Goal: Task Accomplishment & Management: Use online tool/utility

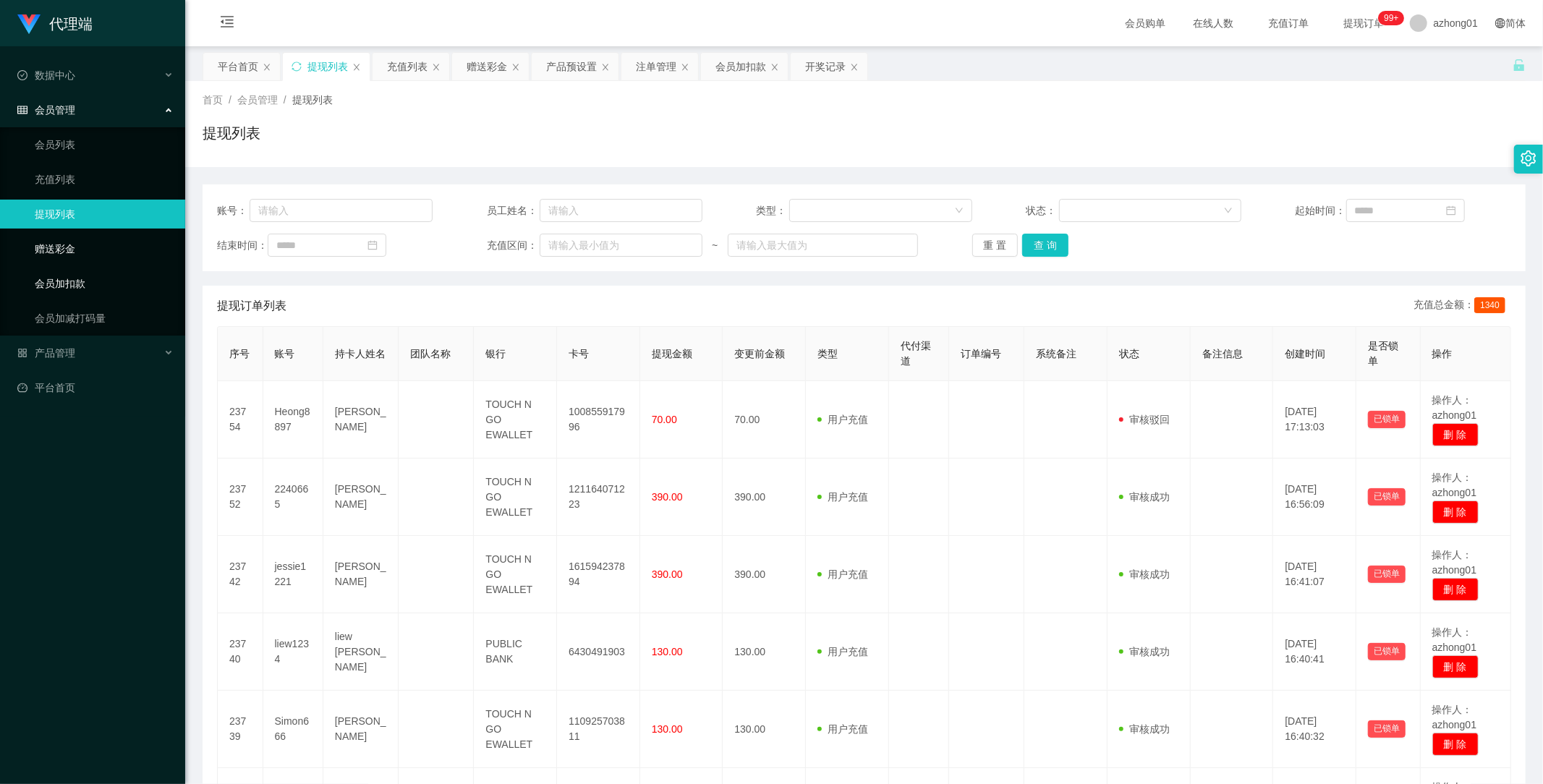
click at [66, 253] on link "赠送彩金" at bounding box center [104, 249] width 139 height 29
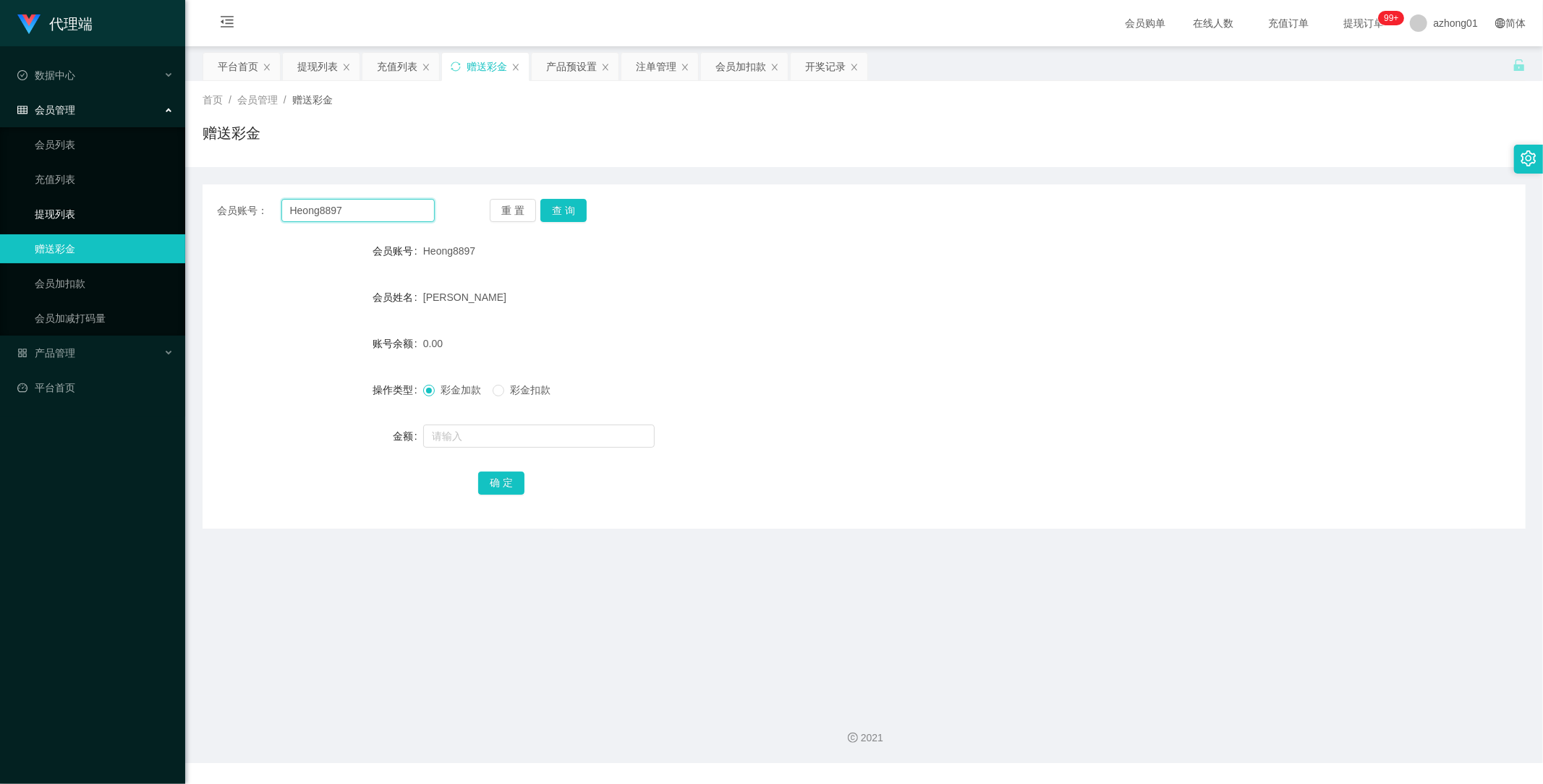
drag, startPoint x: 363, startPoint y: 208, endPoint x: 175, endPoint y: 213, distance: 188.1
click at [175, 213] on section "代理端 数据中心 会员管理 会员列表 充值列表 提现列表 赠送彩金 会员加扣款 会员加减打码量 产品管理 平台首页 保存配置 重置配置 整体风格设置 主题色 …" at bounding box center [771, 381] width 1543 height 763
paste input "mahmingho98"
type input "mahmingho98"
click at [572, 210] on button "查 询" at bounding box center [563, 210] width 46 height 23
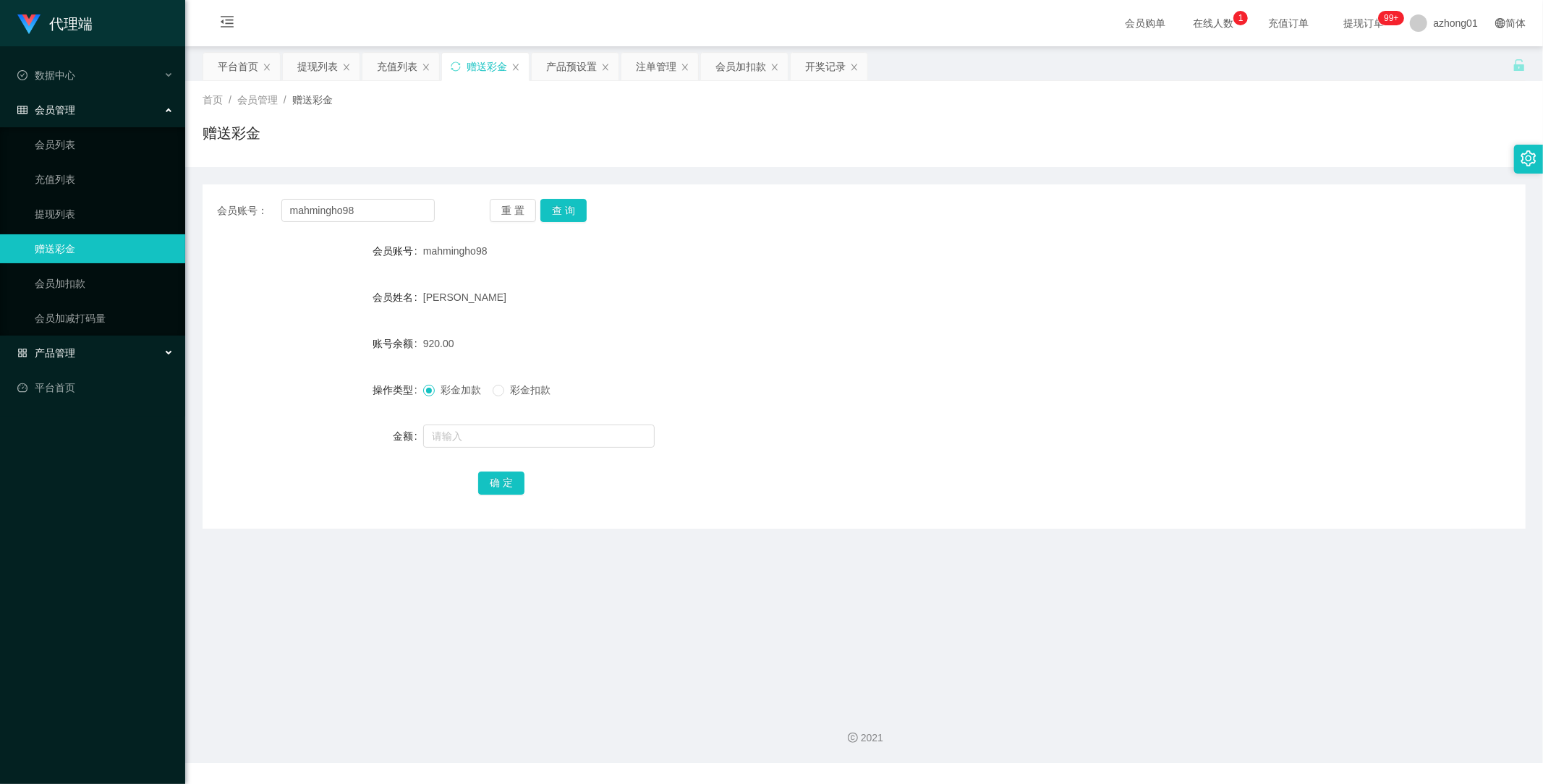
click at [63, 350] on span "产品管理" at bounding box center [45, 352] width 58 height 12
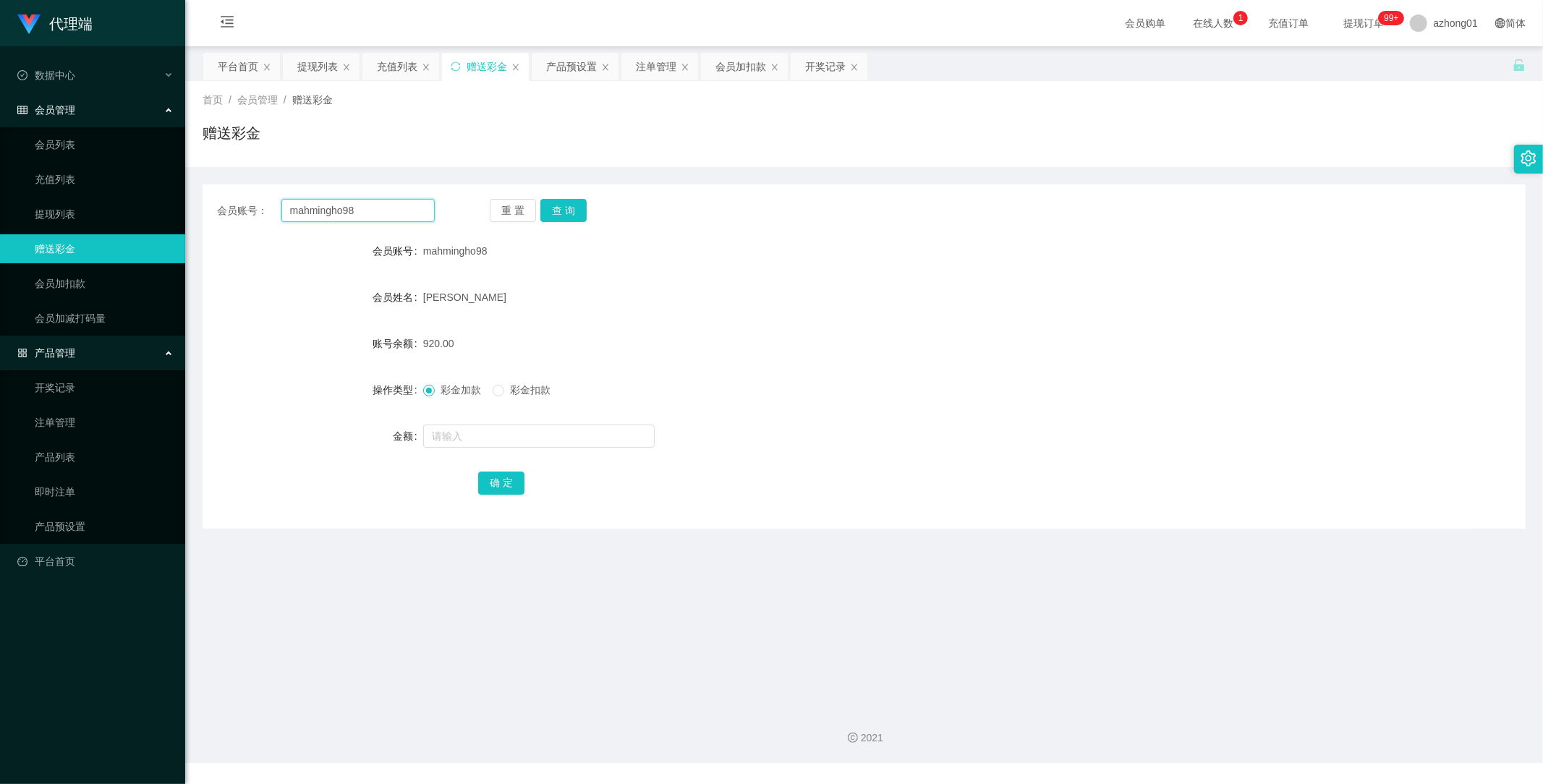
click at [331, 213] on input "mahmingho98" at bounding box center [358, 210] width 154 height 23
drag, startPoint x: 331, startPoint y: 213, endPoint x: 328, endPoint y: 205, distance: 8.5
click at [329, 208] on input "mahmingho98" at bounding box center [358, 210] width 154 height 23
drag, startPoint x: 70, startPoint y: 414, endPoint x: 86, endPoint y: 431, distance: 23.3
click at [70, 414] on link "注单管理" at bounding box center [104, 422] width 139 height 29
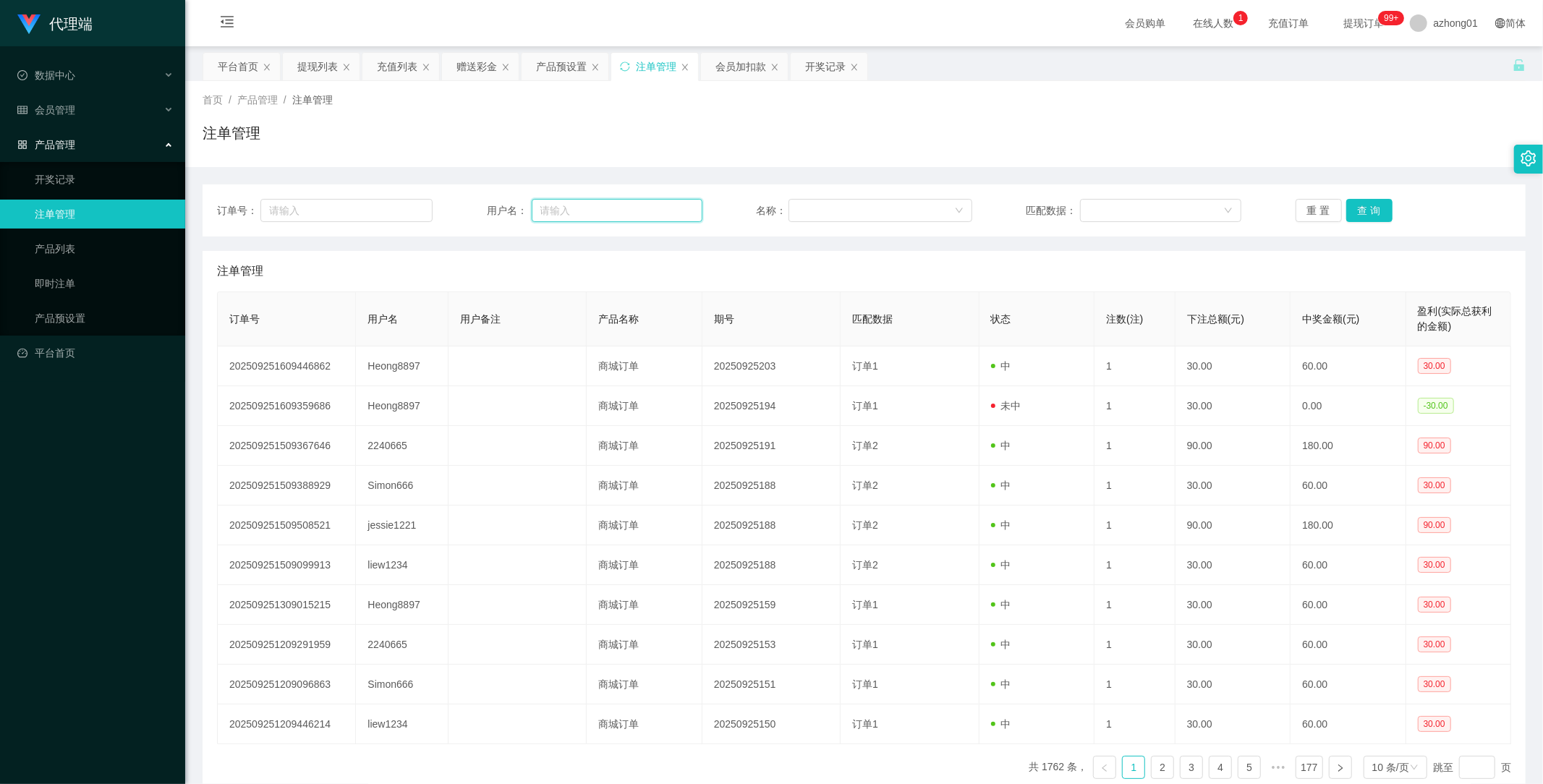
click at [587, 205] on input "text" at bounding box center [616, 210] width 170 height 23
paste input "mahmingho98"
type input "mahmingho98"
click at [1368, 210] on button "查 询" at bounding box center [1369, 210] width 46 height 23
